Goal: Task Accomplishment & Management: Complete application form

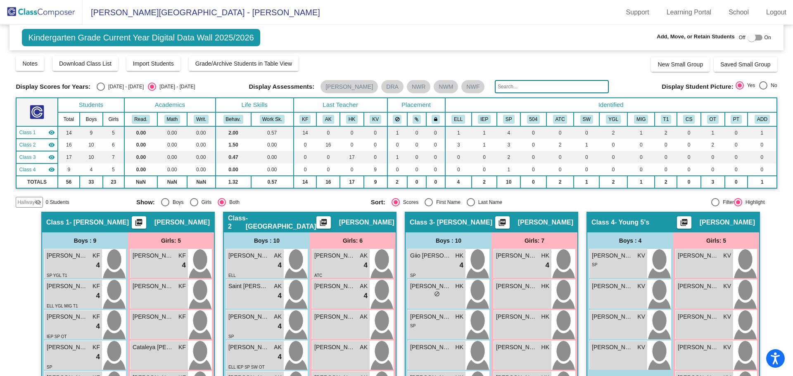
click at [32, 12] on img at bounding box center [41, 12] width 83 height 24
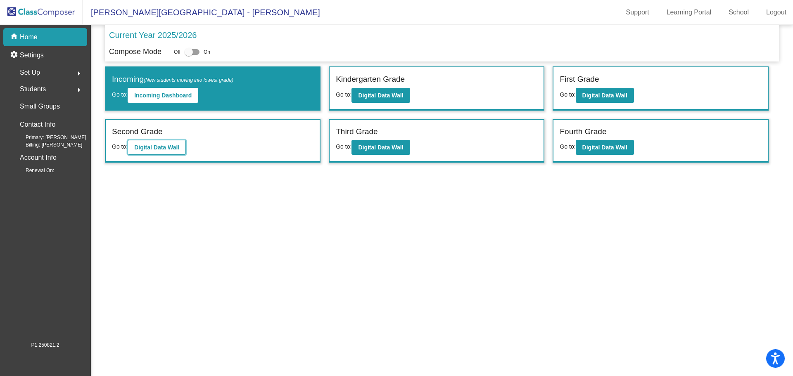
click at [159, 147] on b "Digital Data Wall" at bounding box center [156, 147] width 45 height 7
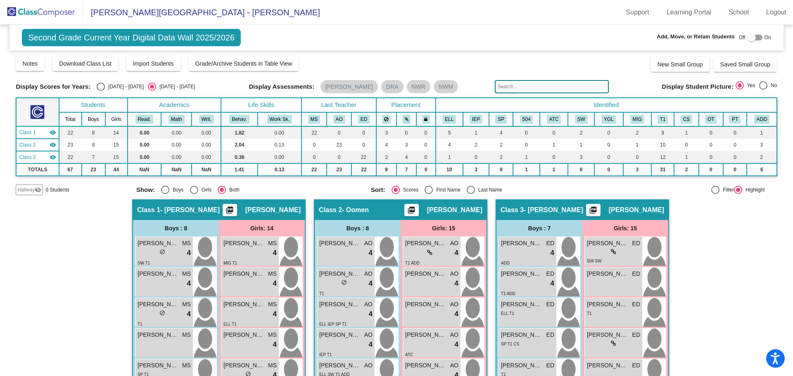
click at [759, 38] on div at bounding box center [755, 38] width 15 height 6
checkbox input "true"
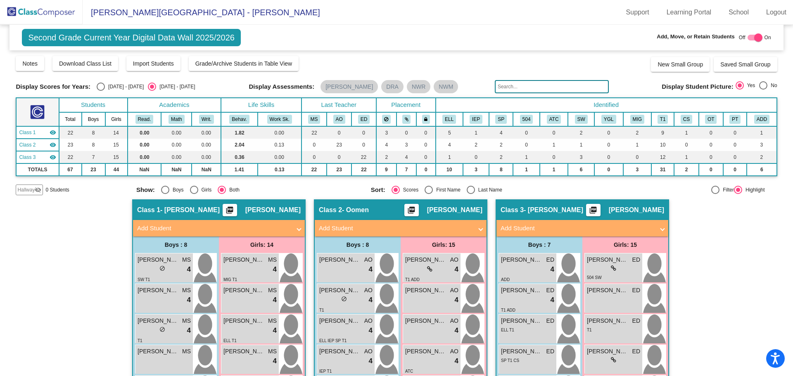
click at [144, 228] on mat-panel-title "Add Student" at bounding box center [214, 229] width 154 height 10
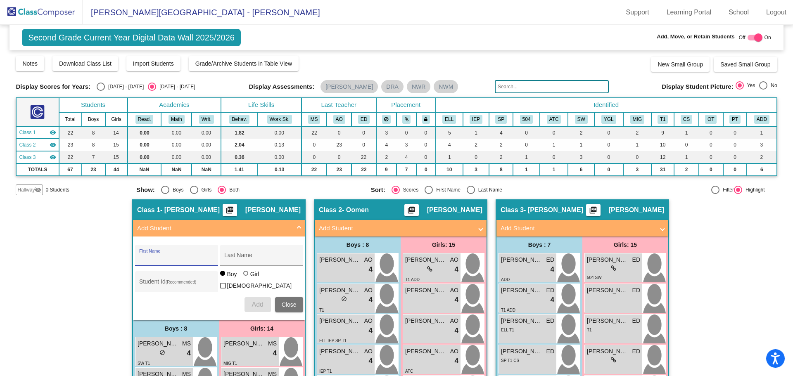
click at [141, 255] on input "First Name" at bounding box center [176, 258] width 74 height 7
type input "Geo"
type input "[PERSON_NAME]"
click at [137, 286] on div "Student Id (Recommended)" at bounding box center [176, 281] width 83 height 21
type input "4857921407"
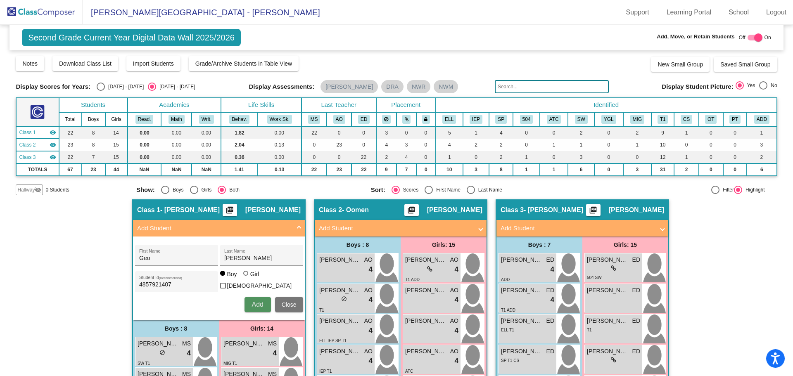
click at [256, 304] on span "Add" at bounding box center [258, 304] width 12 height 7
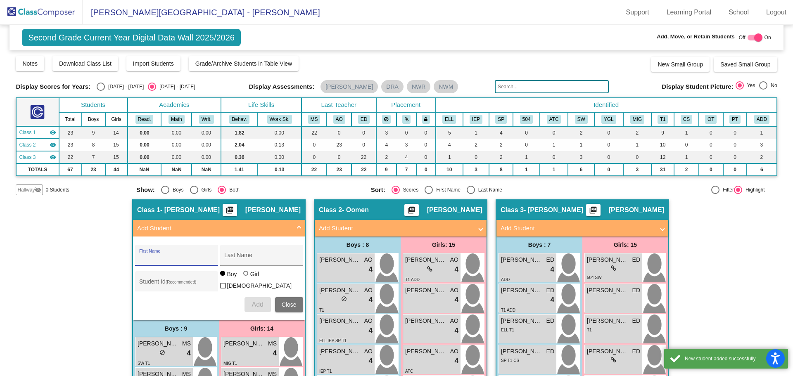
click at [283, 302] on span "Close" at bounding box center [289, 305] width 15 height 7
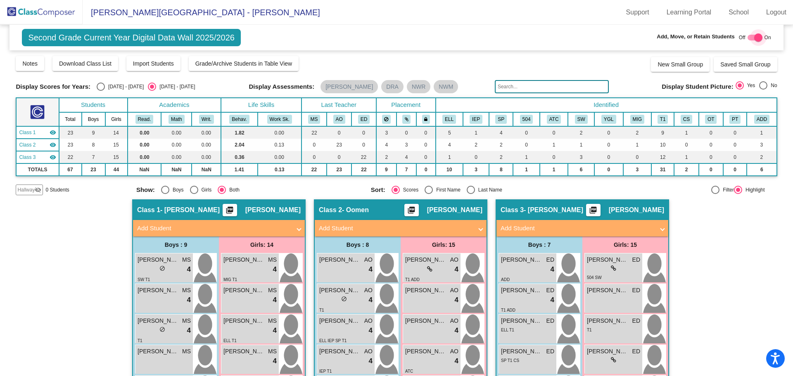
click at [748, 38] on div at bounding box center [755, 38] width 15 height 6
checkbox input "false"
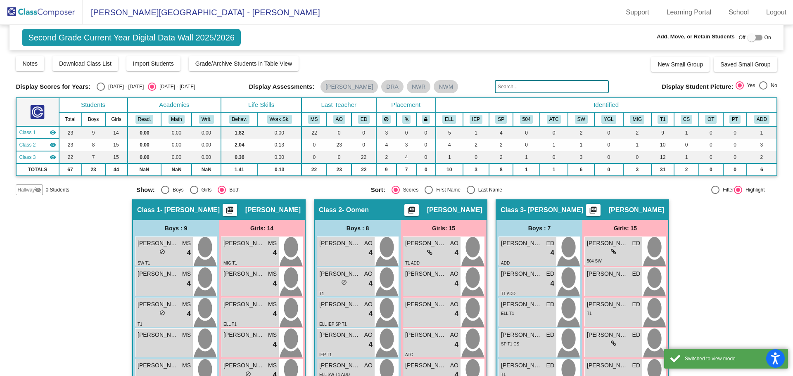
click at [45, 12] on img at bounding box center [41, 12] width 83 height 24
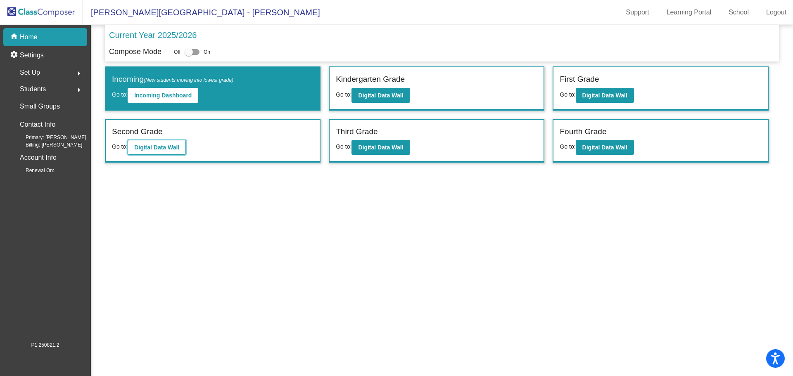
click at [169, 148] on b "Digital Data Wall" at bounding box center [156, 147] width 45 height 7
